Goal: Obtain resource: Download file/media

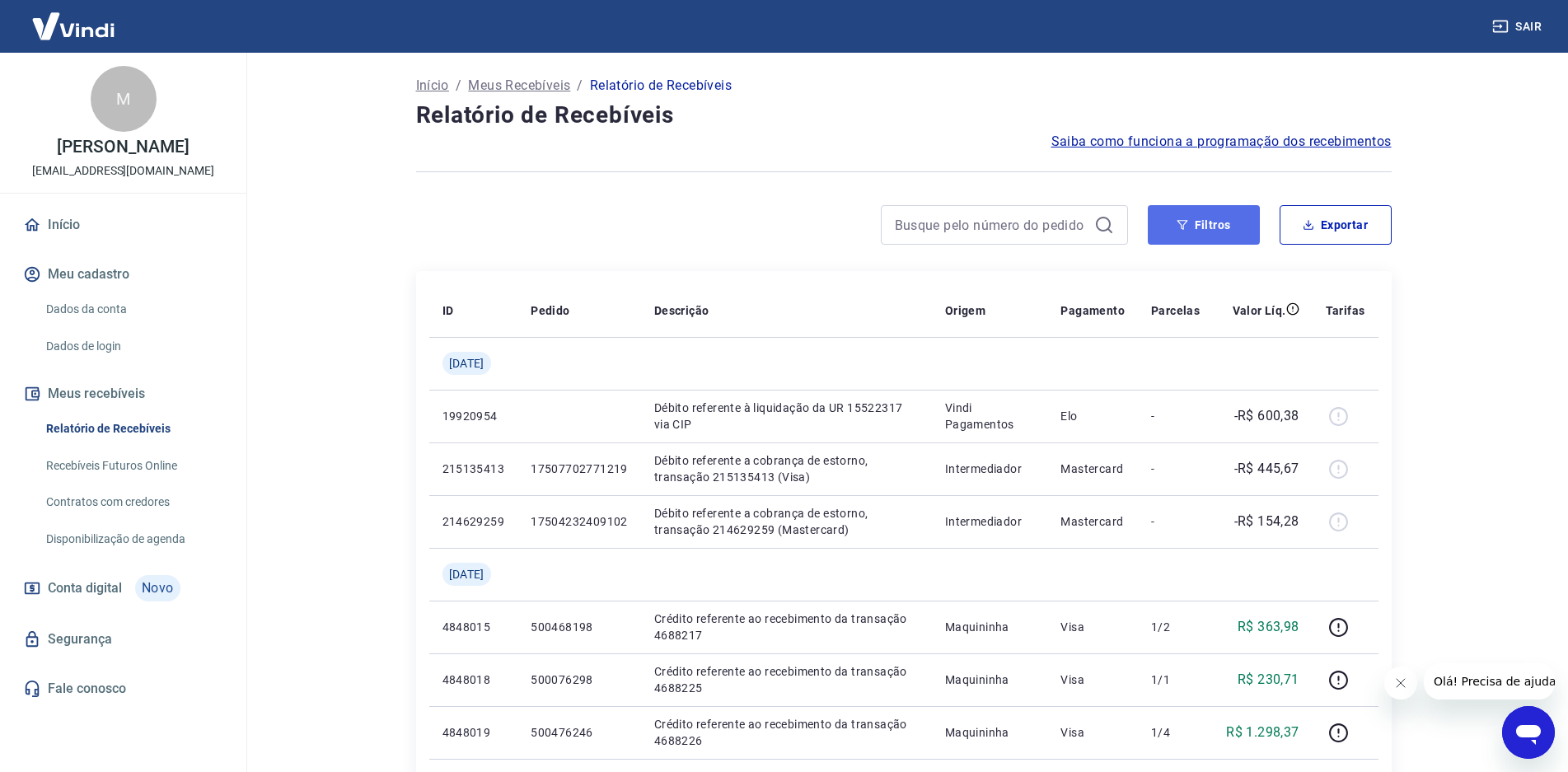
click at [1176, 227] on icon "button" at bounding box center [1182, 225] width 12 height 12
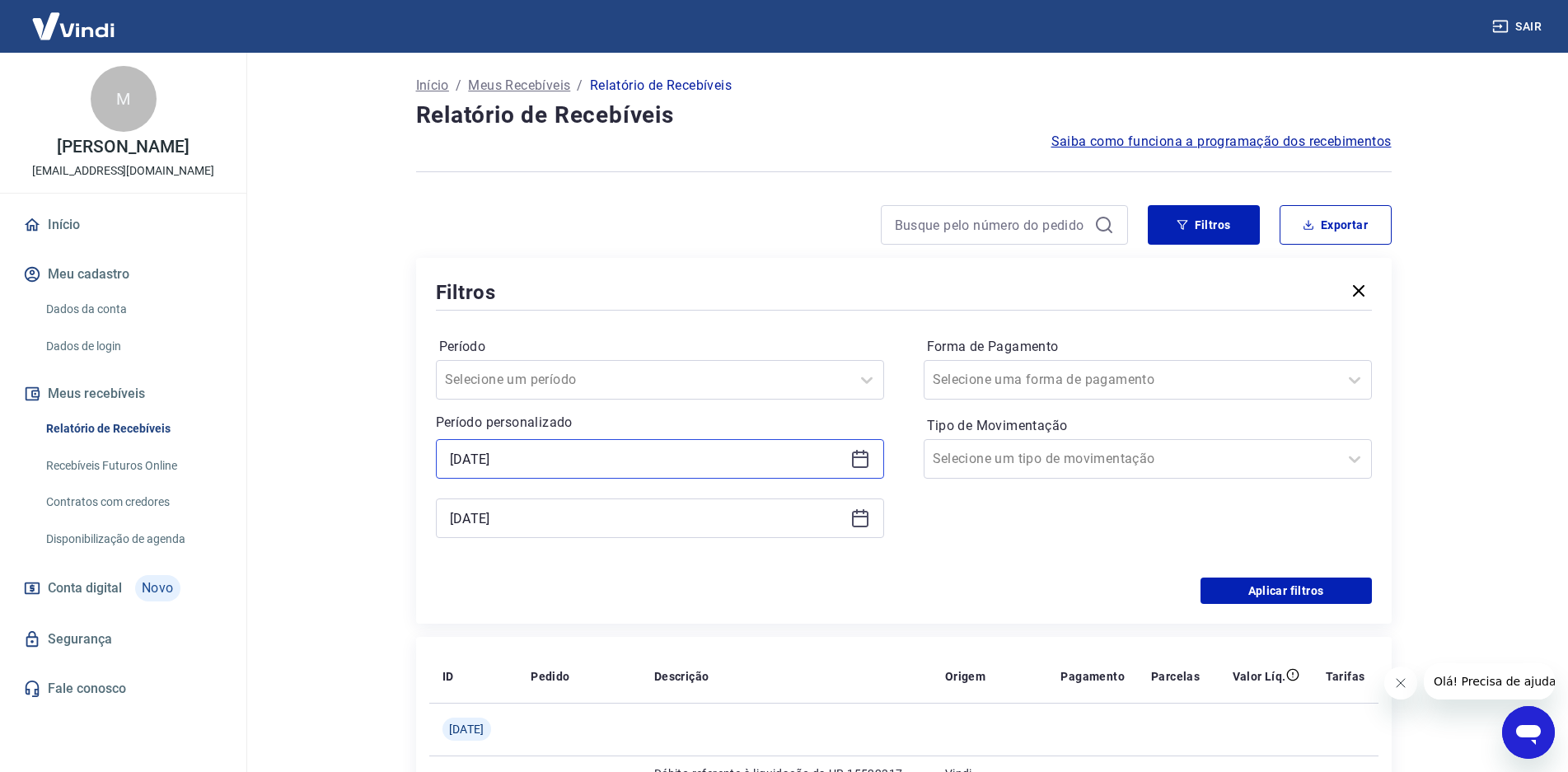
click at [604, 465] on input "[DATE]" at bounding box center [646, 458] width 394 height 24
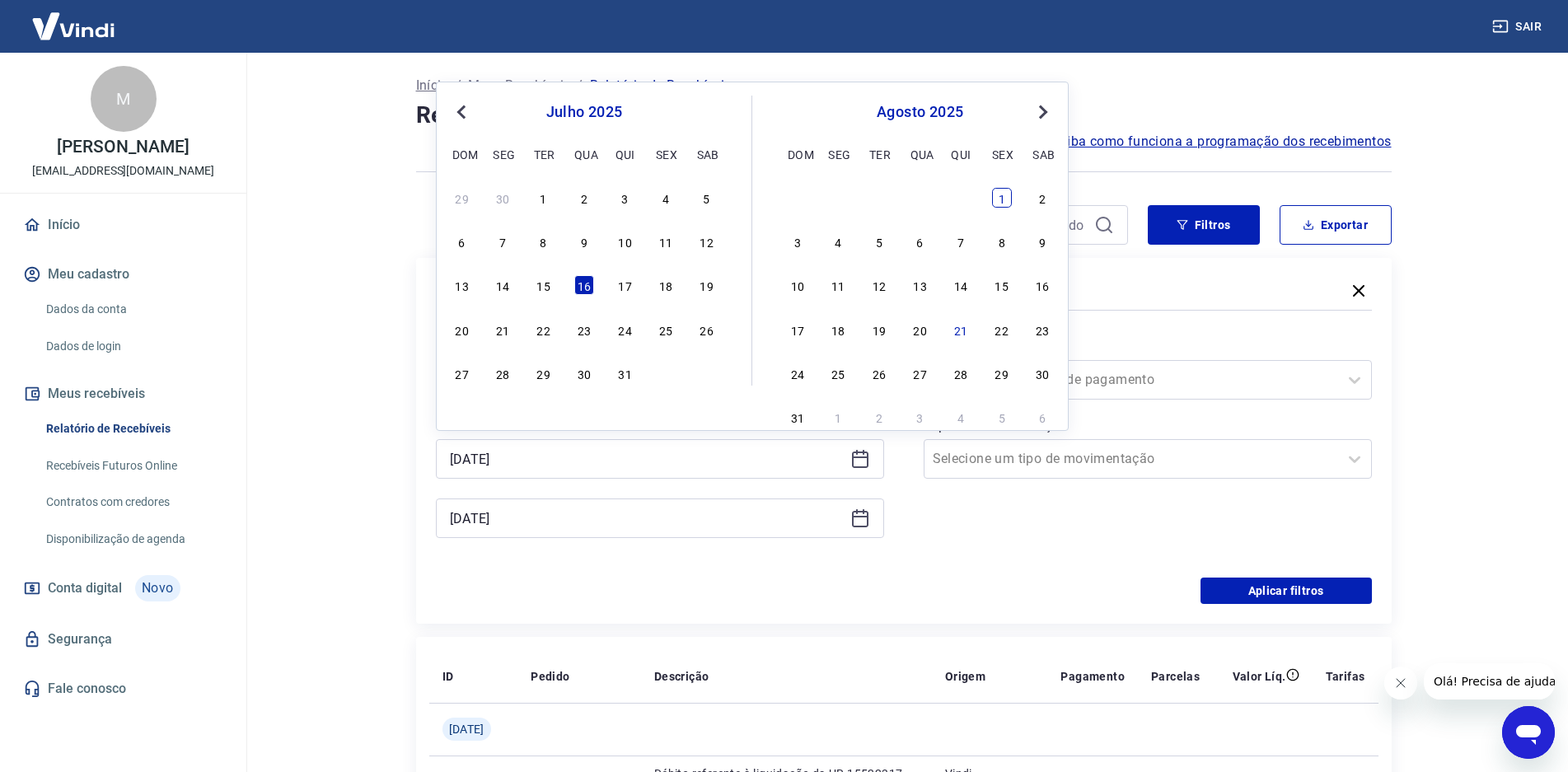
click at [1003, 204] on div "1" at bounding box center [1002, 198] width 20 height 20
type input "[DATE]"
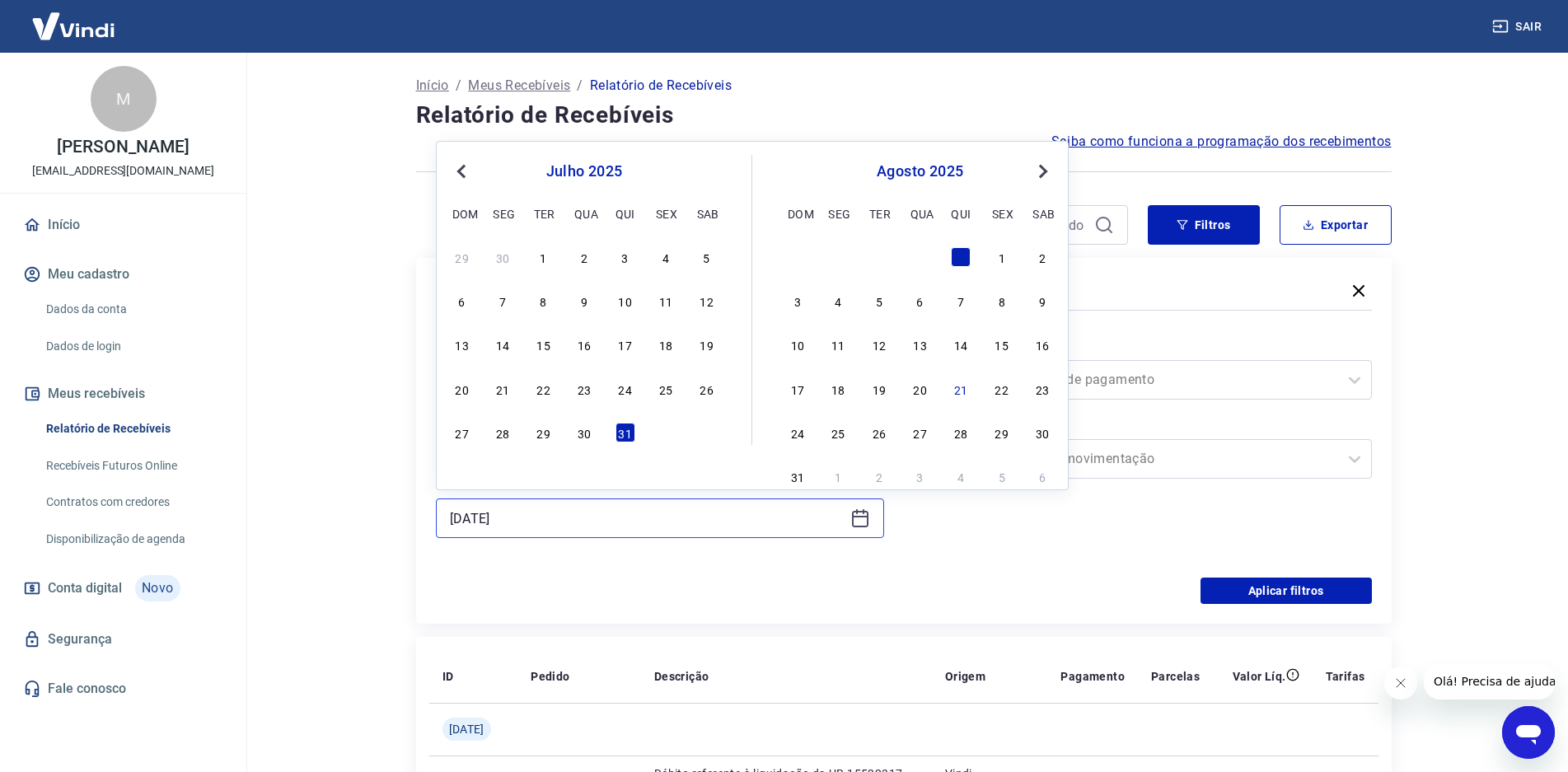
click at [495, 516] on input "[DATE]" at bounding box center [646, 517] width 394 height 24
click at [879, 303] on div "5" at bounding box center [879, 301] width 20 height 20
type input "[DATE]"
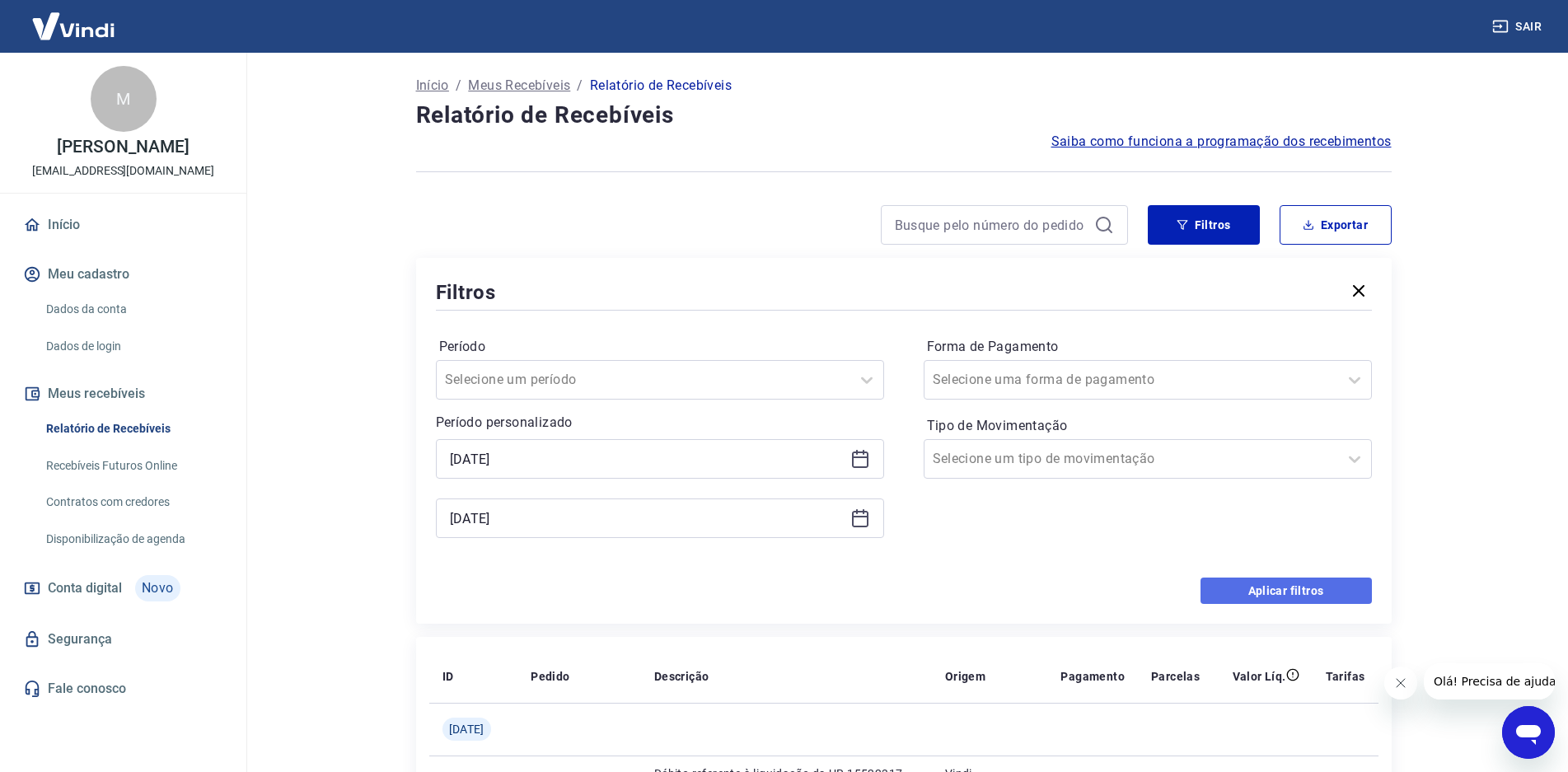
click at [1259, 594] on button "Aplicar filtros" at bounding box center [1286, 591] width 171 height 26
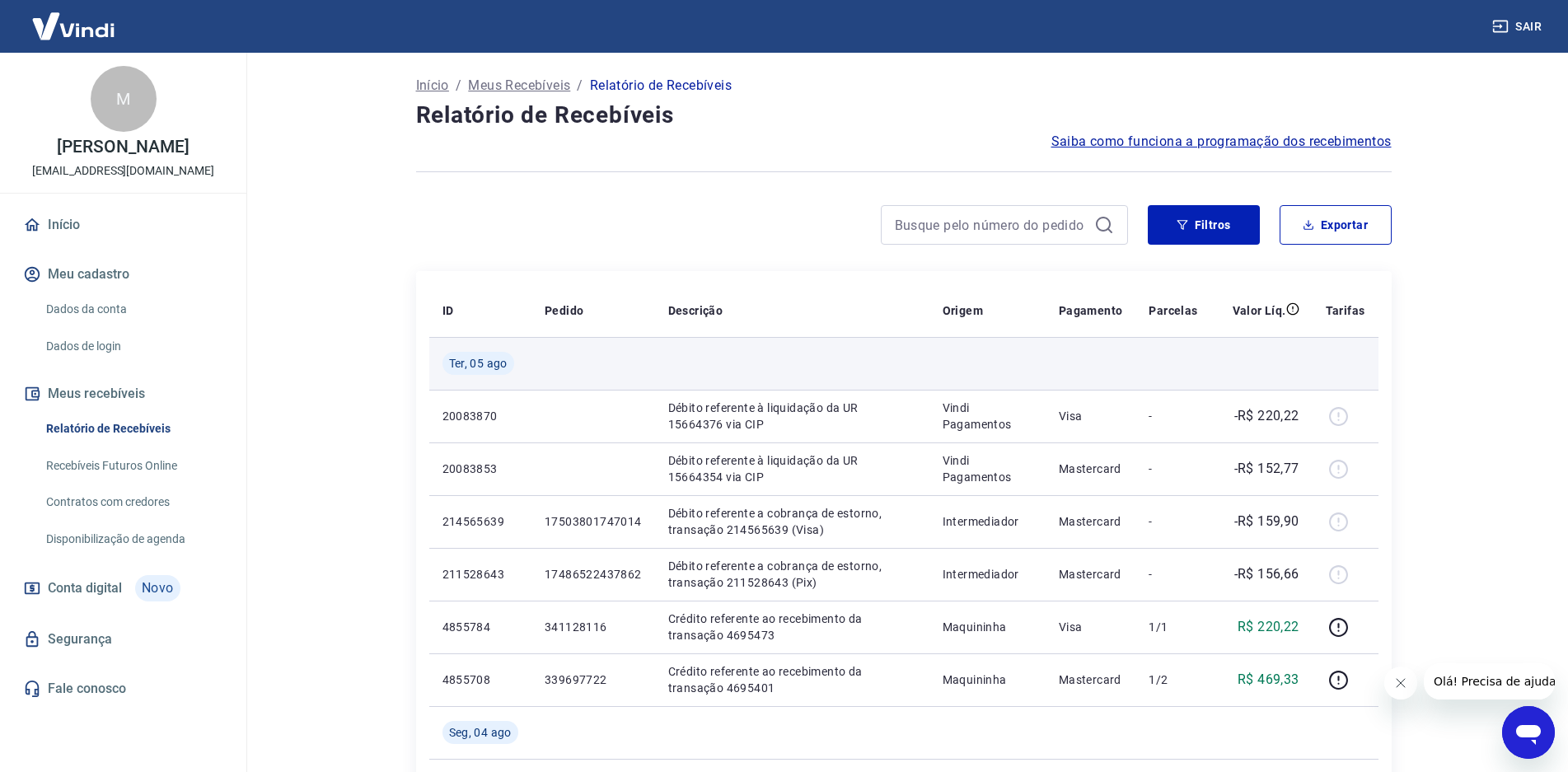
click at [1309, 338] on td at bounding box center [1260, 363] width 101 height 53
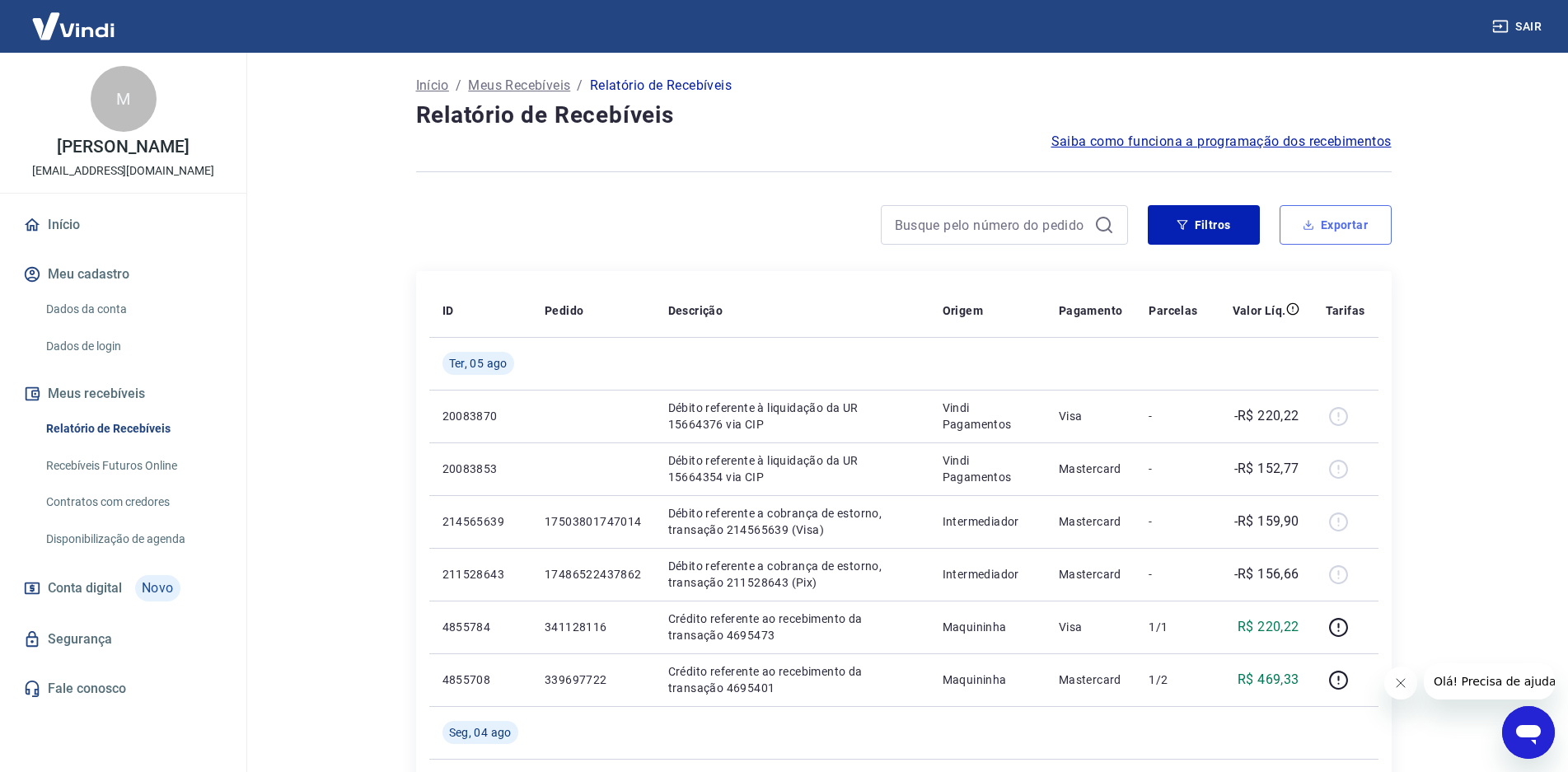
click at [1312, 229] on icon "button" at bounding box center [1308, 227] width 10 height 4
type input "[DATE]"
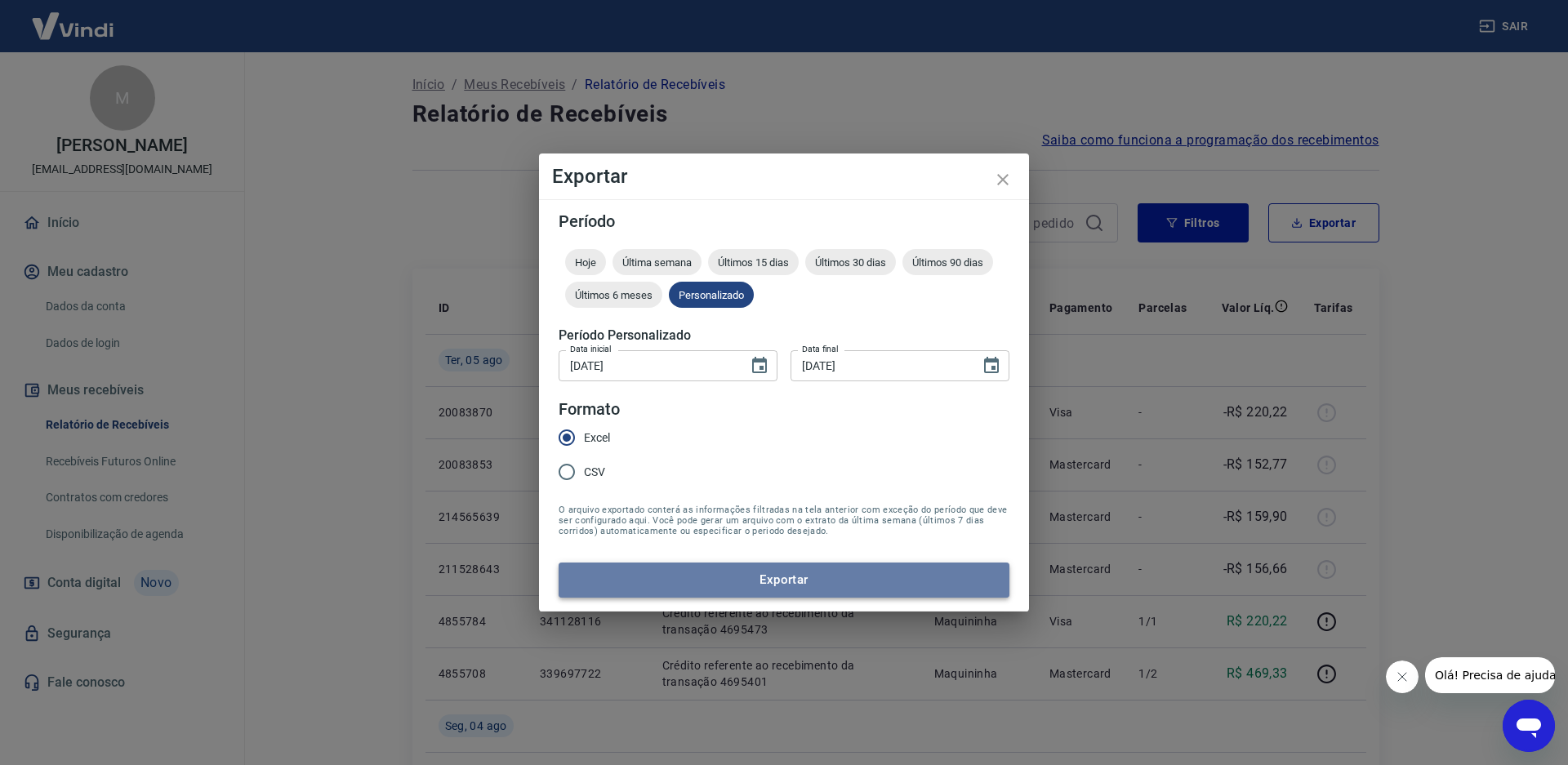
click at [651, 588] on button "Exportar" at bounding box center [784, 580] width 450 height 34
